Goal: Task Accomplishment & Management: Manage account settings

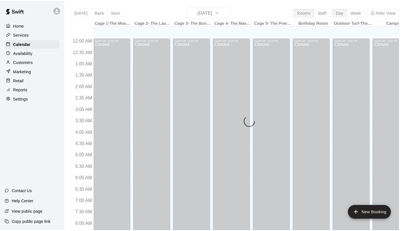
scroll to position [268, 0]
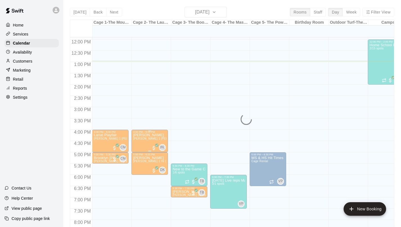
click at [144, 140] on span "[PERSON_NAME] 1 [PERSON_NAME] (hitting, fielding)" at bounding box center [170, 138] width 75 height 3
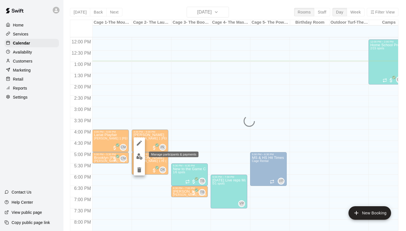
click at [136, 155] on img "edit" at bounding box center [139, 156] width 6 height 6
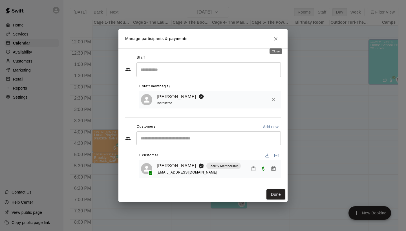
click at [279, 39] on button "Close" at bounding box center [275, 39] width 10 height 10
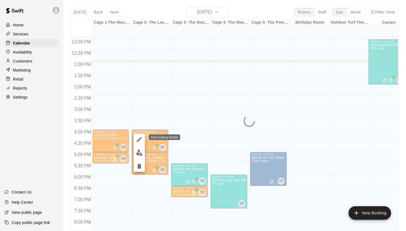
click at [140, 140] on icon "edit" at bounding box center [139, 139] width 7 height 7
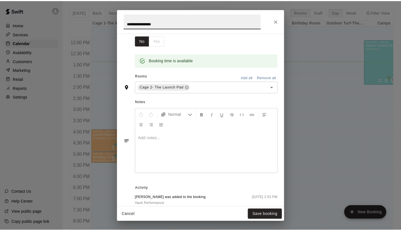
scroll to position [139, 0]
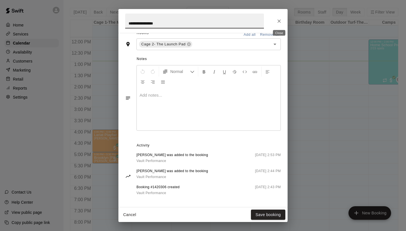
click at [277, 23] on icon "Close" at bounding box center [279, 21] width 6 height 6
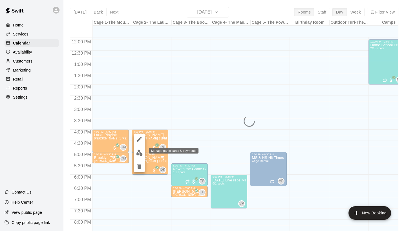
click at [139, 155] on img "edit" at bounding box center [139, 153] width 6 height 6
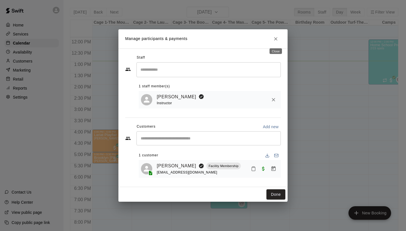
click at [276, 40] on icon "Close" at bounding box center [276, 39] width 6 height 6
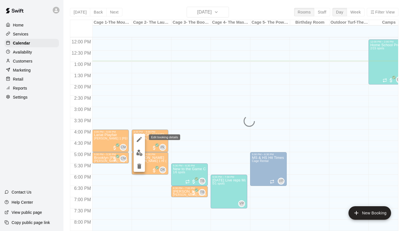
click at [141, 141] on icon "edit" at bounding box center [139, 139] width 7 height 7
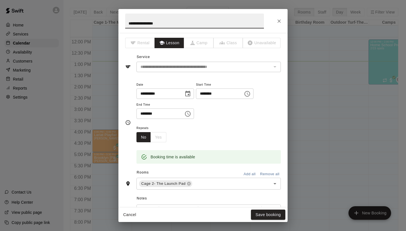
click at [131, 214] on button "Cancel" at bounding box center [130, 215] width 18 height 10
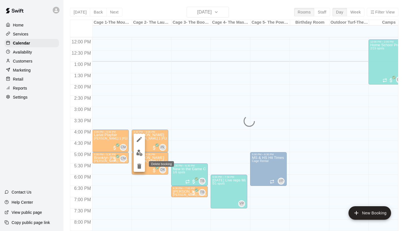
click at [134, 167] on button "delete" at bounding box center [139, 166] width 11 height 11
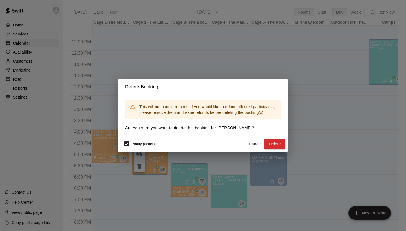
click at [249, 142] on button "Cancel" at bounding box center [255, 144] width 18 height 10
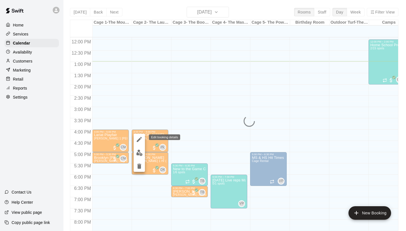
click at [141, 142] on icon "edit" at bounding box center [139, 139] width 7 height 7
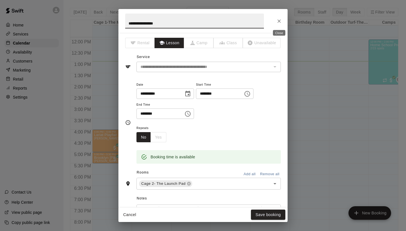
click at [279, 21] on icon "Close" at bounding box center [279, 21] width 6 height 6
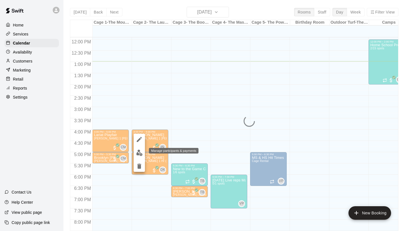
click at [138, 154] on img "edit" at bounding box center [139, 153] width 6 height 6
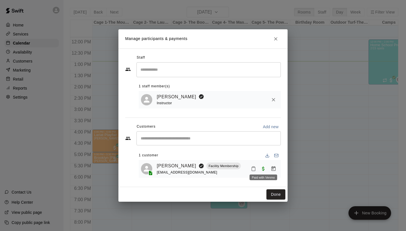
click at [263, 169] on span "Paid with Venmo" at bounding box center [263, 168] width 10 height 5
click at [273, 169] on icon "Manage bookings & payment" at bounding box center [273, 168] width 4 height 5
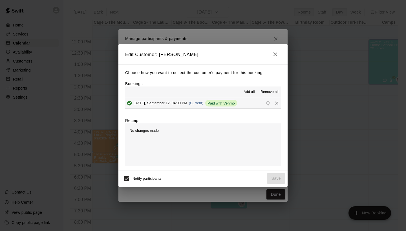
click at [275, 56] on icon "button" at bounding box center [275, 54] width 7 height 7
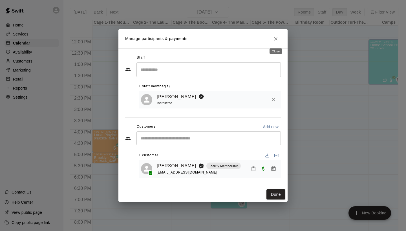
click at [279, 40] on button "Close" at bounding box center [275, 39] width 10 height 10
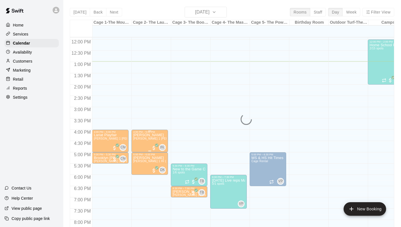
click at [152, 140] on span "[PERSON_NAME] 1 [PERSON_NAME] (hitting, fielding)" at bounding box center [170, 138] width 75 height 3
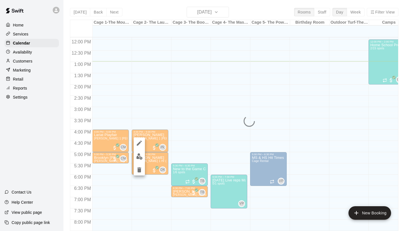
click at [139, 171] on icon "delete" at bounding box center [139, 169] width 4 height 5
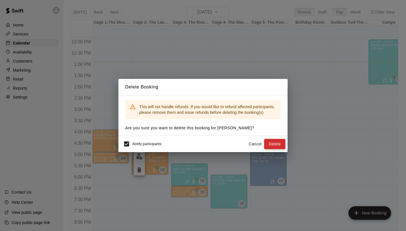
click at [271, 144] on button "Delete" at bounding box center [274, 144] width 21 height 10
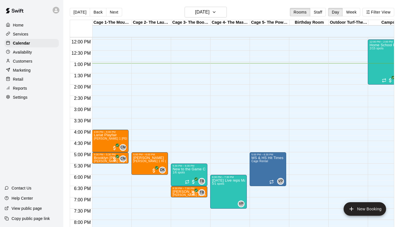
click at [18, 59] on p "Customers" at bounding box center [22, 61] width 19 height 6
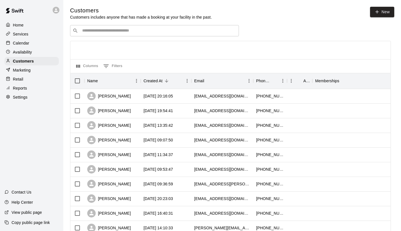
click at [108, 33] on input "Search customers by name or email" at bounding box center [159, 31] width 156 height 6
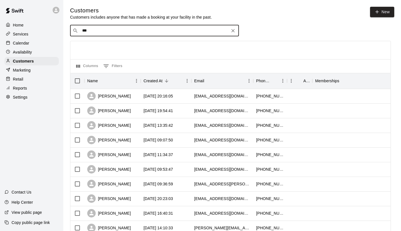
type input "****"
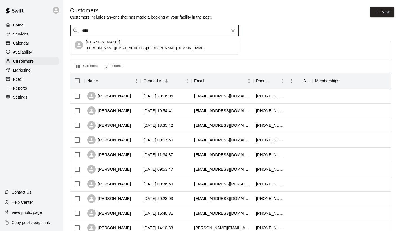
click at [112, 49] on span "[PERSON_NAME][EMAIL_ADDRESS][PERSON_NAME][DOMAIN_NAME]" at bounding box center [145, 48] width 119 height 4
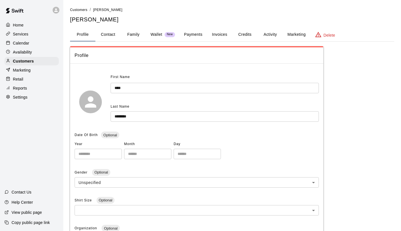
click at [269, 35] on button "Activity" at bounding box center [270, 35] width 25 height 14
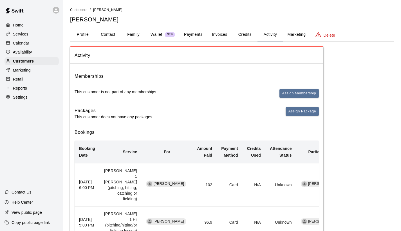
click at [199, 36] on button "Payments" at bounding box center [193, 35] width 27 height 14
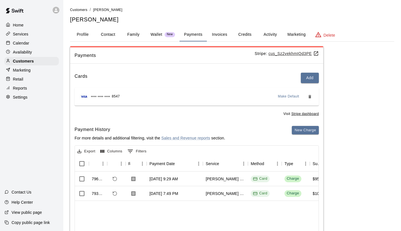
click at [23, 26] on p "Home" at bounding box center [18, 25] width 11 height 6
